Goal: Task Accomplishment & Management: Manage account settings

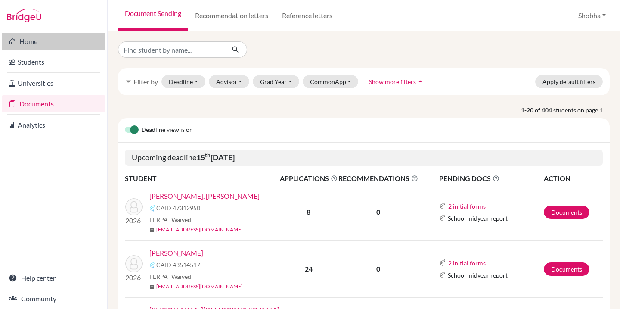
click at [34, 42] on link "Home" at bounding box center [54, 41] width 104 height 17
click at [605, 15] on button "Shobha" at bounding box center [591, 15] width 35 height 16
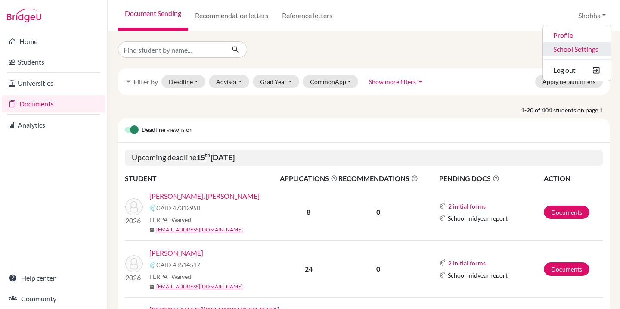
click at [567, 49] on link "School Settings" at bounding box center [577, 49] width 68 height 14
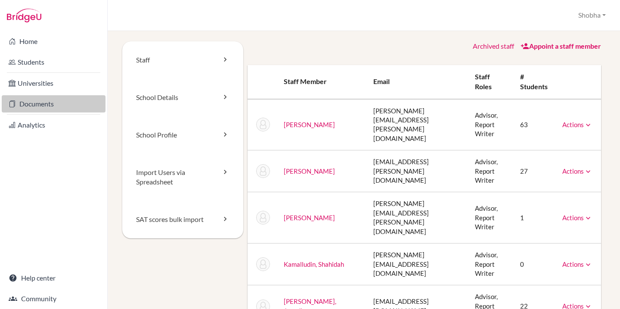
click at [34, 105] on link "Documents" at bounding box center [54, 103] width 104 height 17
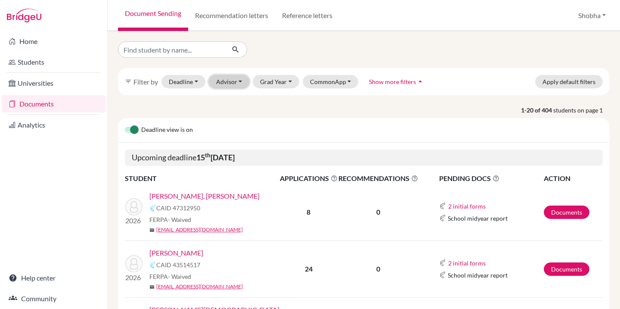
click at [241, 79] on button "Advisor" at bounding box center [229, 81] width 41 height 13
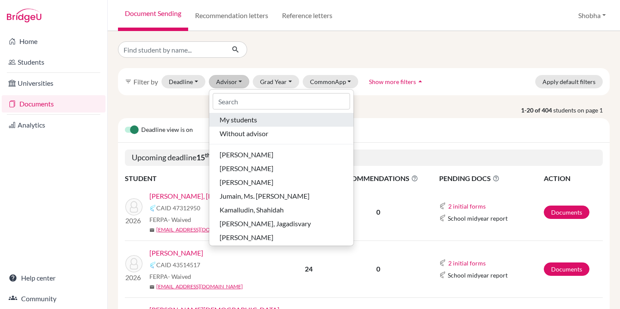
click at [243, 121] on span "My students" at bounding box center [237, 119] width 37 height 10
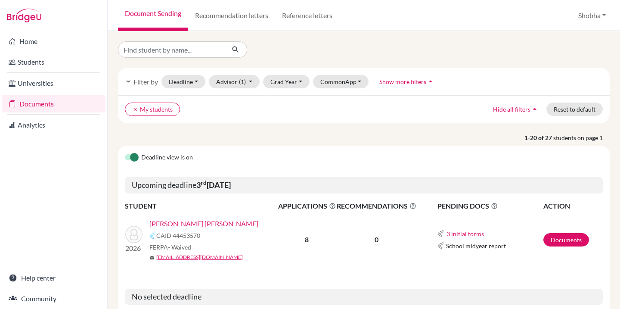
click at [211, 223] on link "[PERSON_NAME] [PERSON_NAME]" at bounding box center [203, 223] width 109 height 10
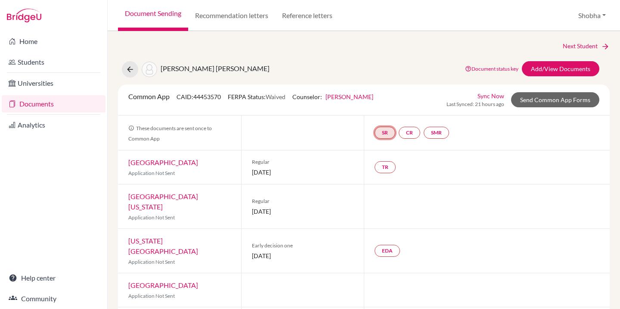
click at [388, 135] on link "SR" at bounding box center [384, 133] width 21 height 12
click at [394, 89] on h3 "School report" at bounding box center [384, 90] width 50 height 15
click at [395, 106] on link "School report" at bounding box center [384, 106] width 37 height 7
click at [571, 69] on link "Add/View Documents" at bounding box center [560, 68] width 77 height 15
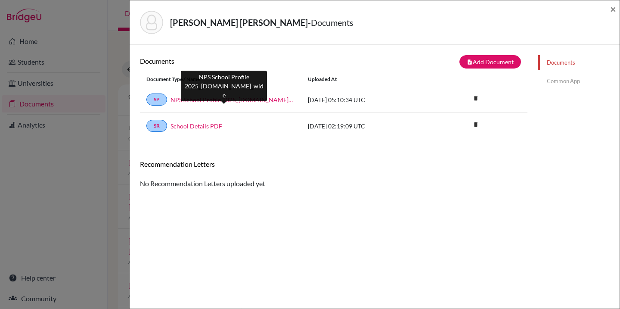
click at [232, 101] on link "NPS School Profile 2025_26.school_wide" at bounding box center [232, 99] width 124 height 9
